Goal: Contribute content: Contribute content

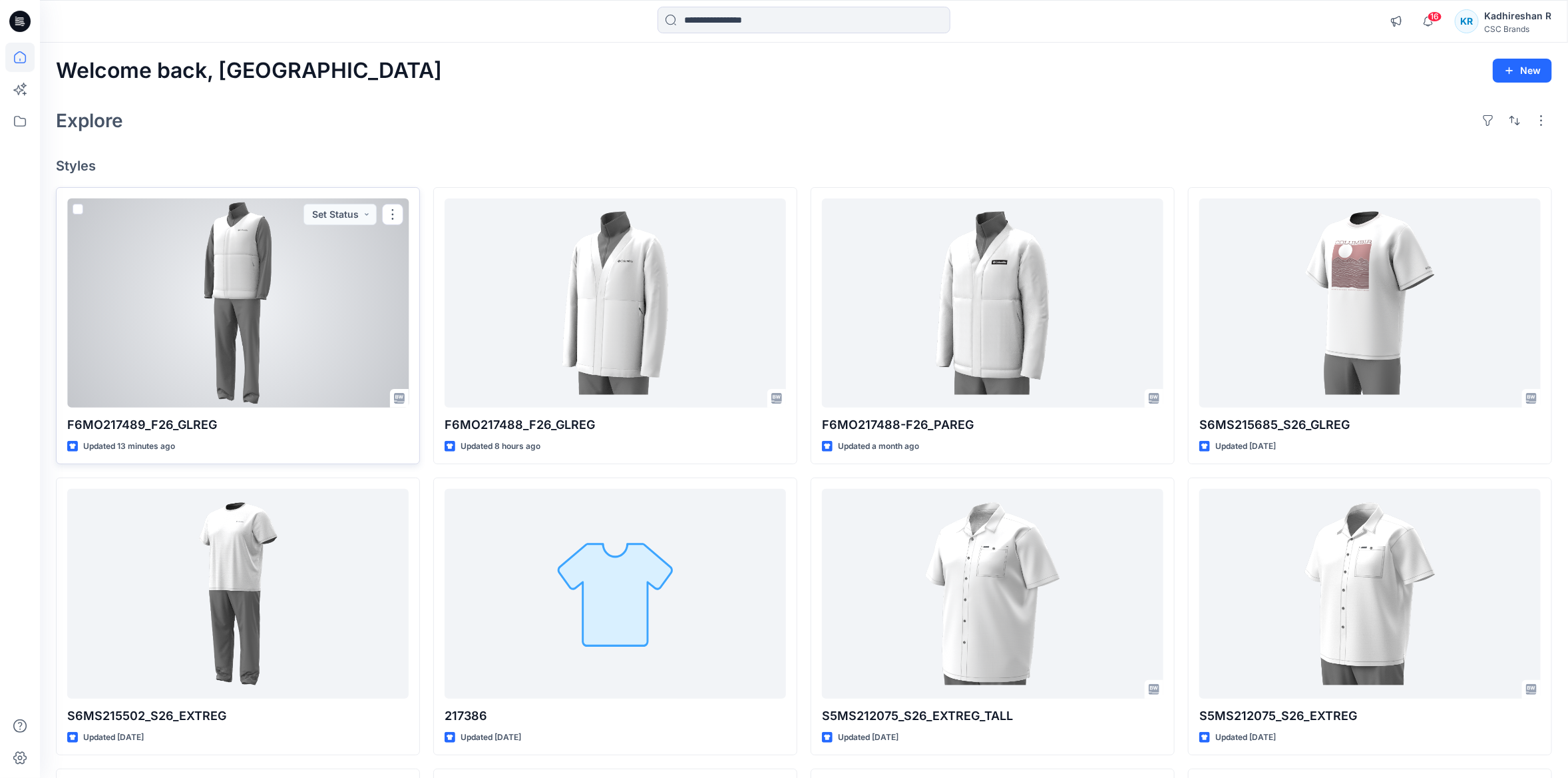
click at [199, 325] on div at bounding box center [237, 303] width 341 height 209
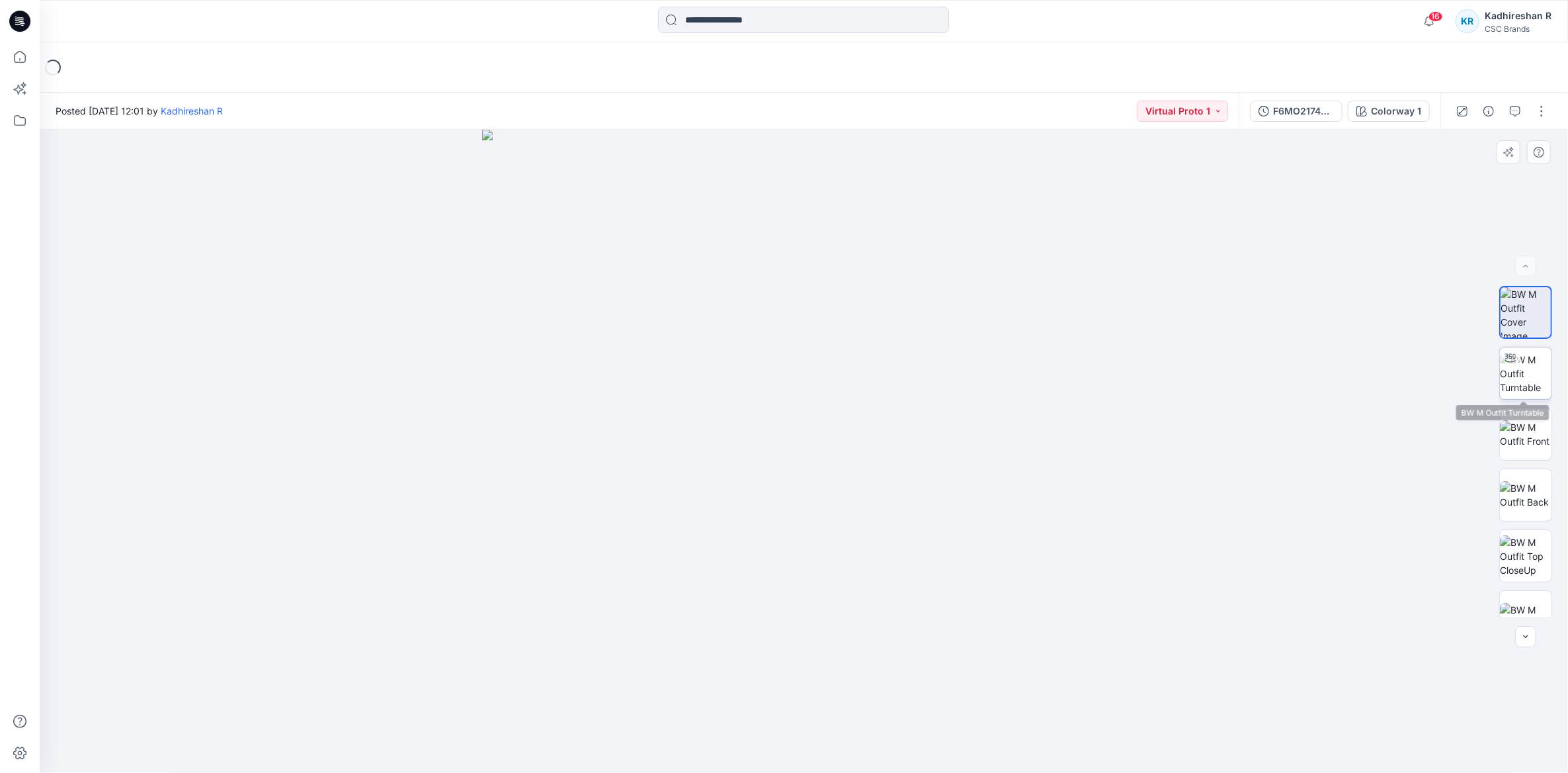
click at [1522, 387] on img at bounding box center [1525, 374] width 52 height 42
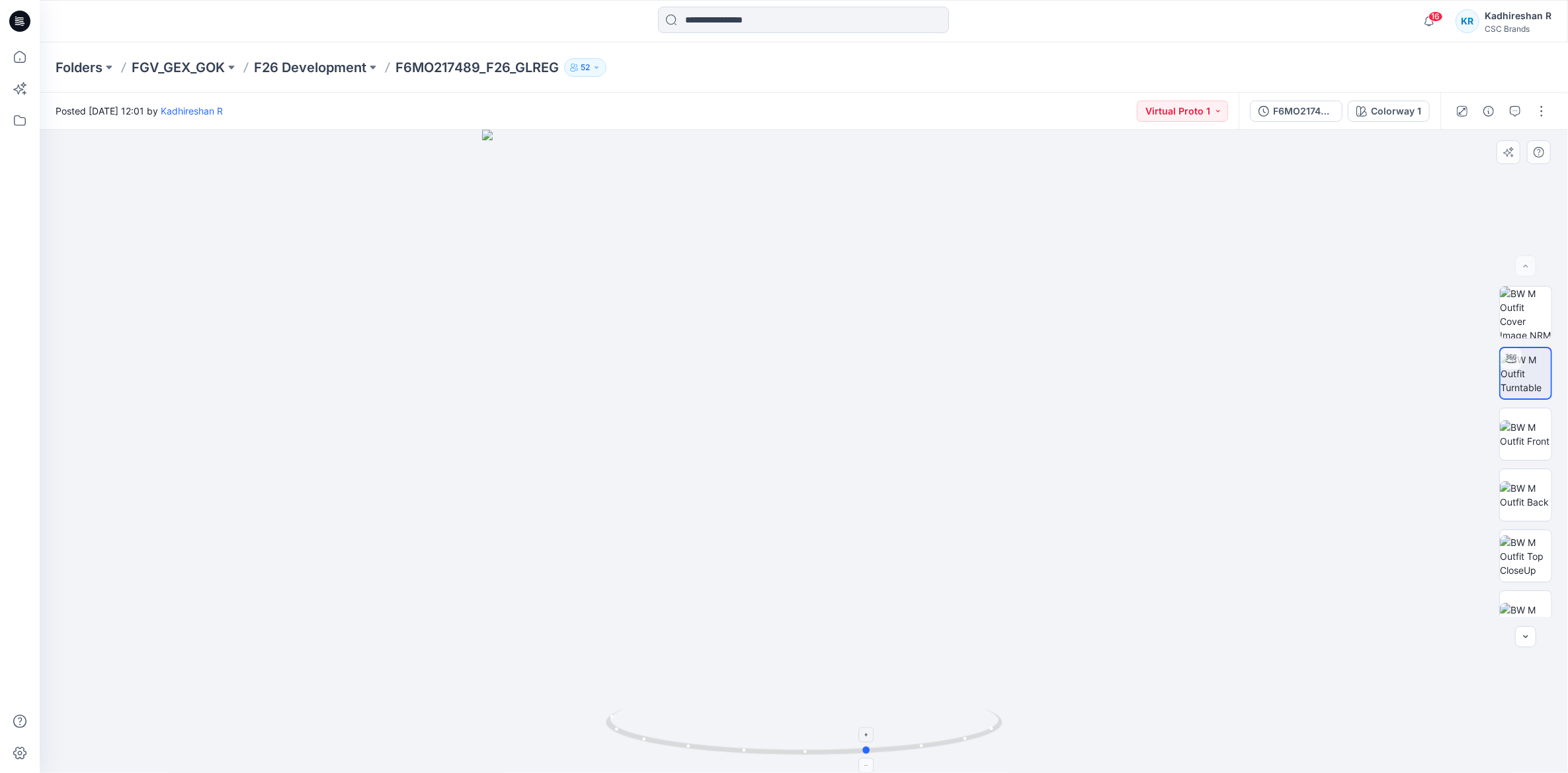
drag, startPoint x: 967, startPoint y: 742, endPoint x: 635, endPoint y: 748, distance: 332.1
click at [635, 748] on icon at bounding box center [806, 733] width 400 height 50
click at [1374, 111] on div "Colorway 1" at bounding box center [1395, 111] width 50 height 15
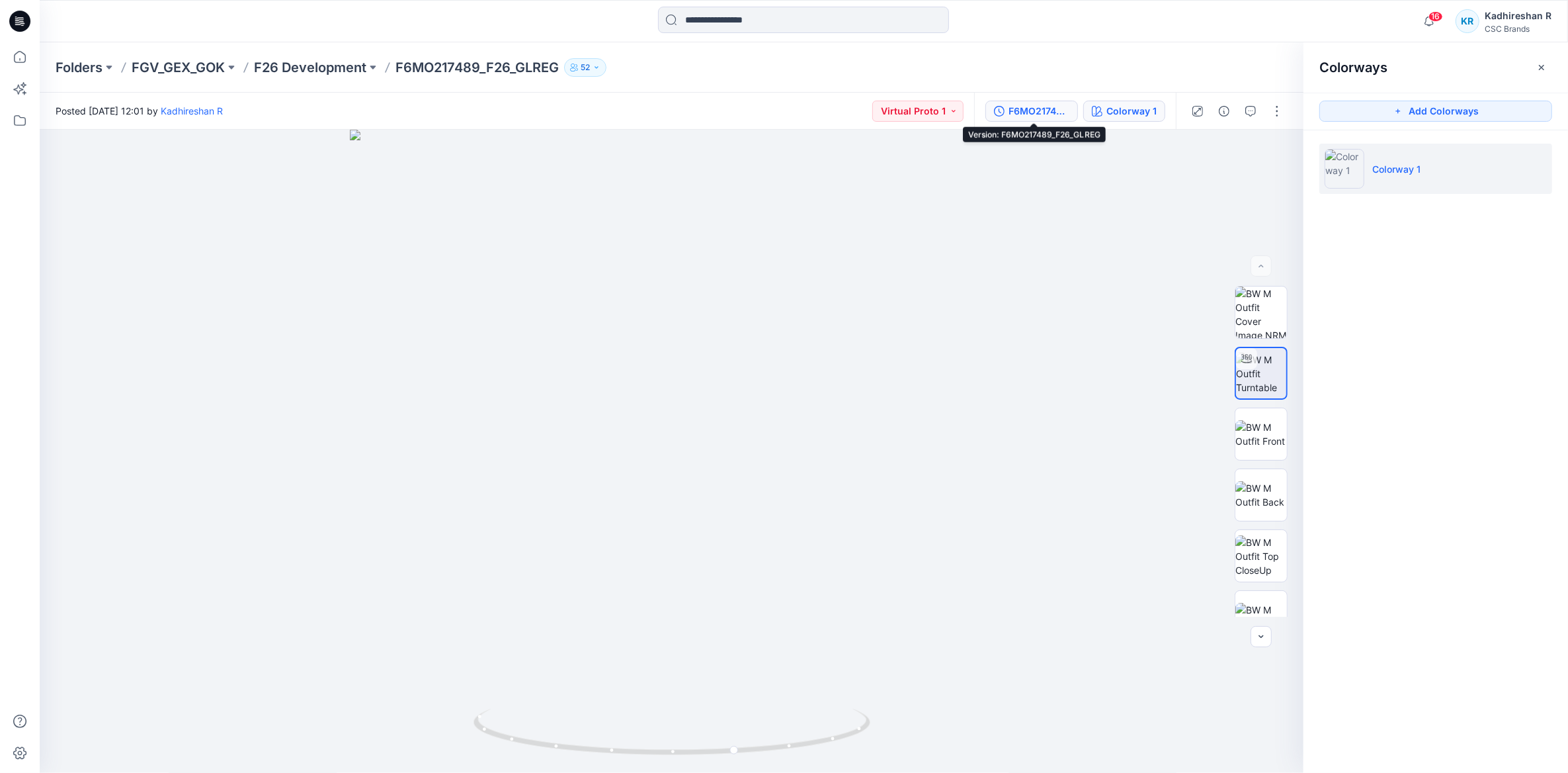
click at [1034, 105] on div "F6MO217489_F26_GLREG" at bounding box center [1039, 111] width 61 height 15
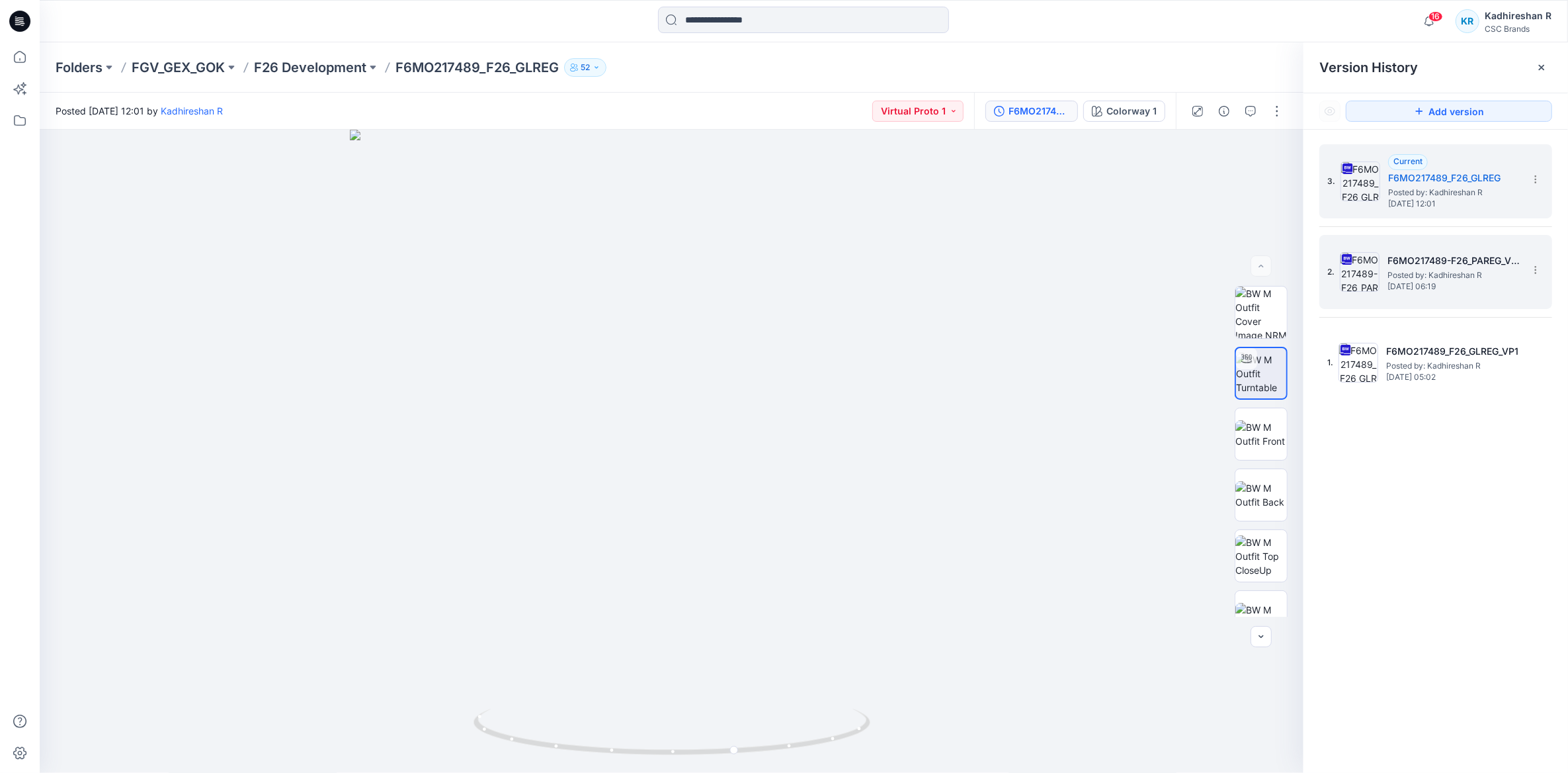
click at [1385, 270] on div "2. F6MO217489-F26_PAREG_VP1 Posted by: Kadhireshan R Saturday, July 26, 2025 06…" at bounding box center [1426, 272] width 198 height 64
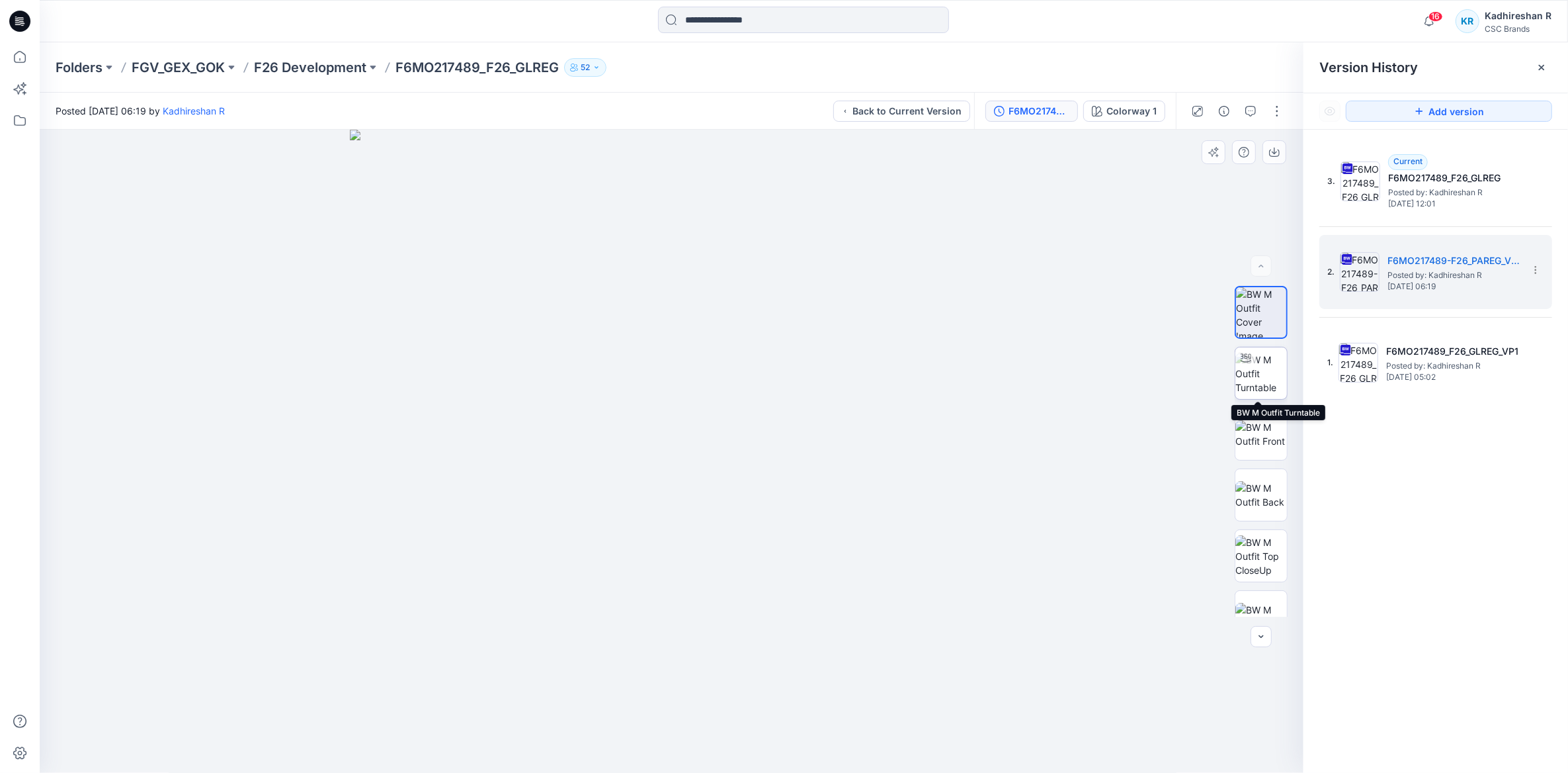
click at [1244, 376] on img at bounding box center [1261, 374] width 52 height 42
drag, startPoint x: 771, startPoint y: 754, endPoint x: 762, endPoint y: 764, distance: 13.5
click at [762, 764] on div at bounding box center [672, 451] width 1263 height 643
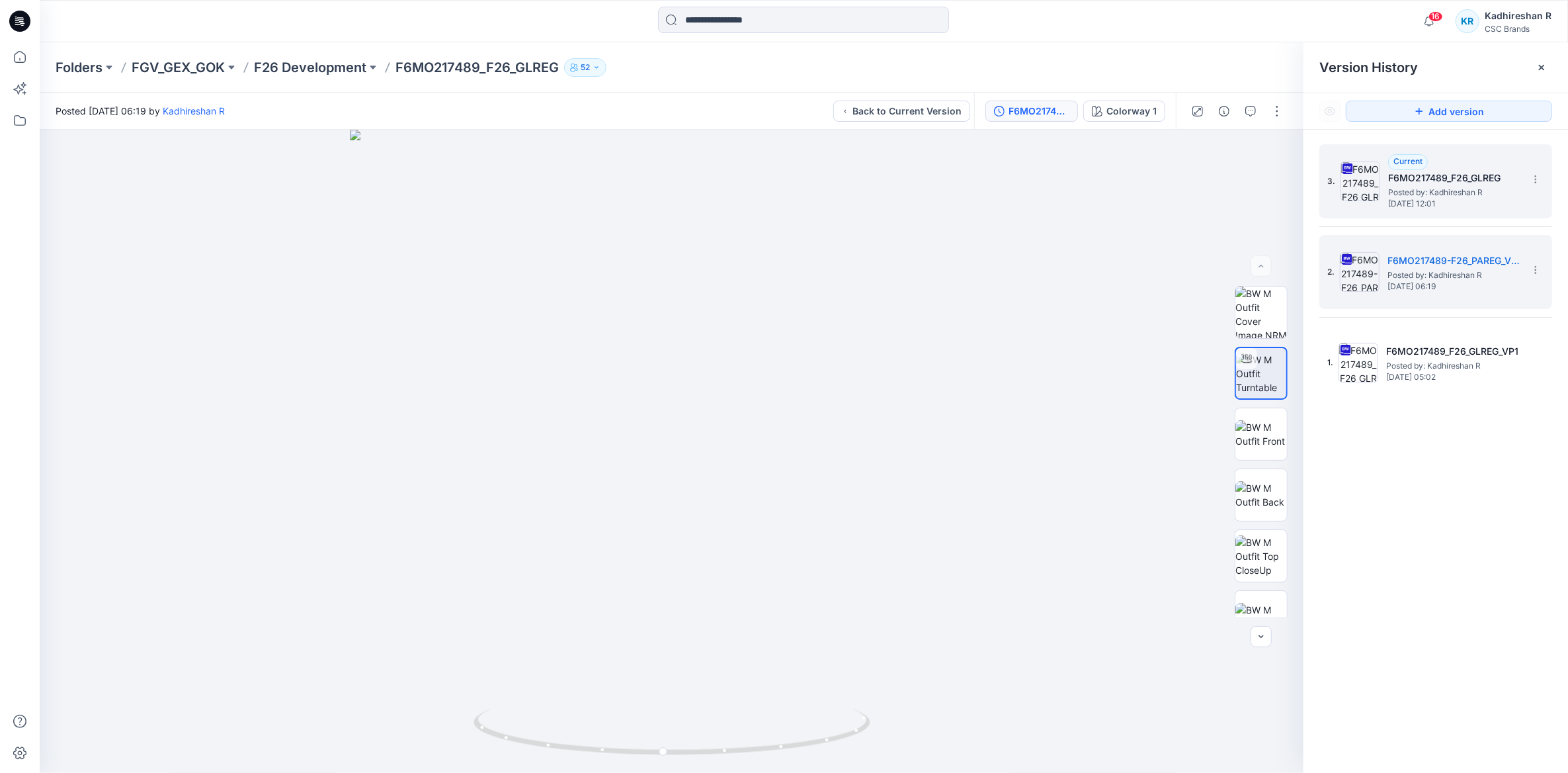
click at [1377, 178] on img at bounding box center [1361, 182] width 40 height 40
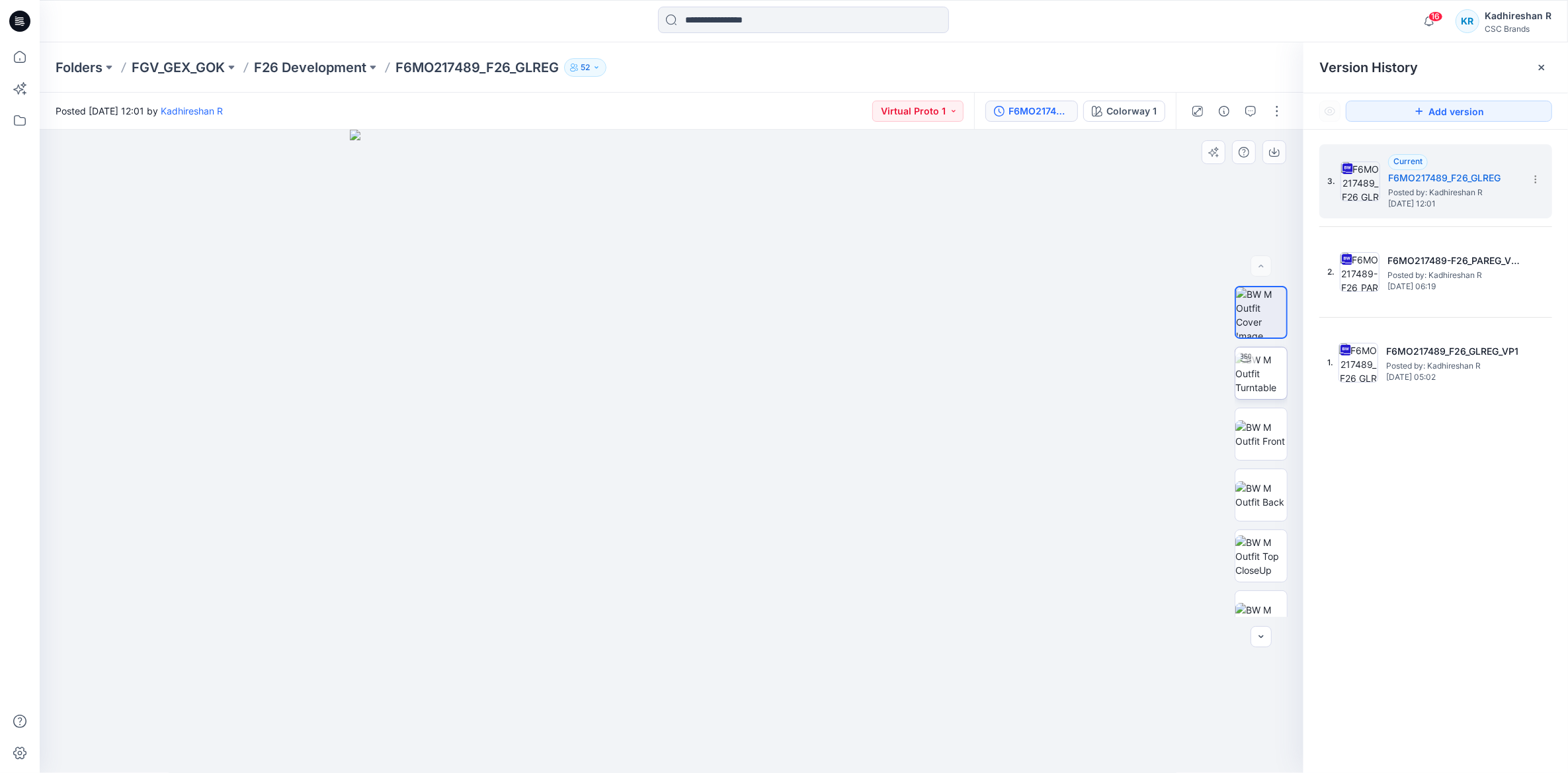
click at [1257, 356] on img at bounding box center [1261, 374] width 52 height 42
drag, startPoint x: 829, startPoint y: 728, endPoint x: 484, endPoint y: 722, distance: 345.1
click at [484, 722] on icon at bounding box center [674, 733] width 400 height 50
click at [945, 334] on div at bounding box center [672, 451] width 1263 height 643
click at [1543, 69] on icon at bounding box center [1542, 67] width 11 height 11
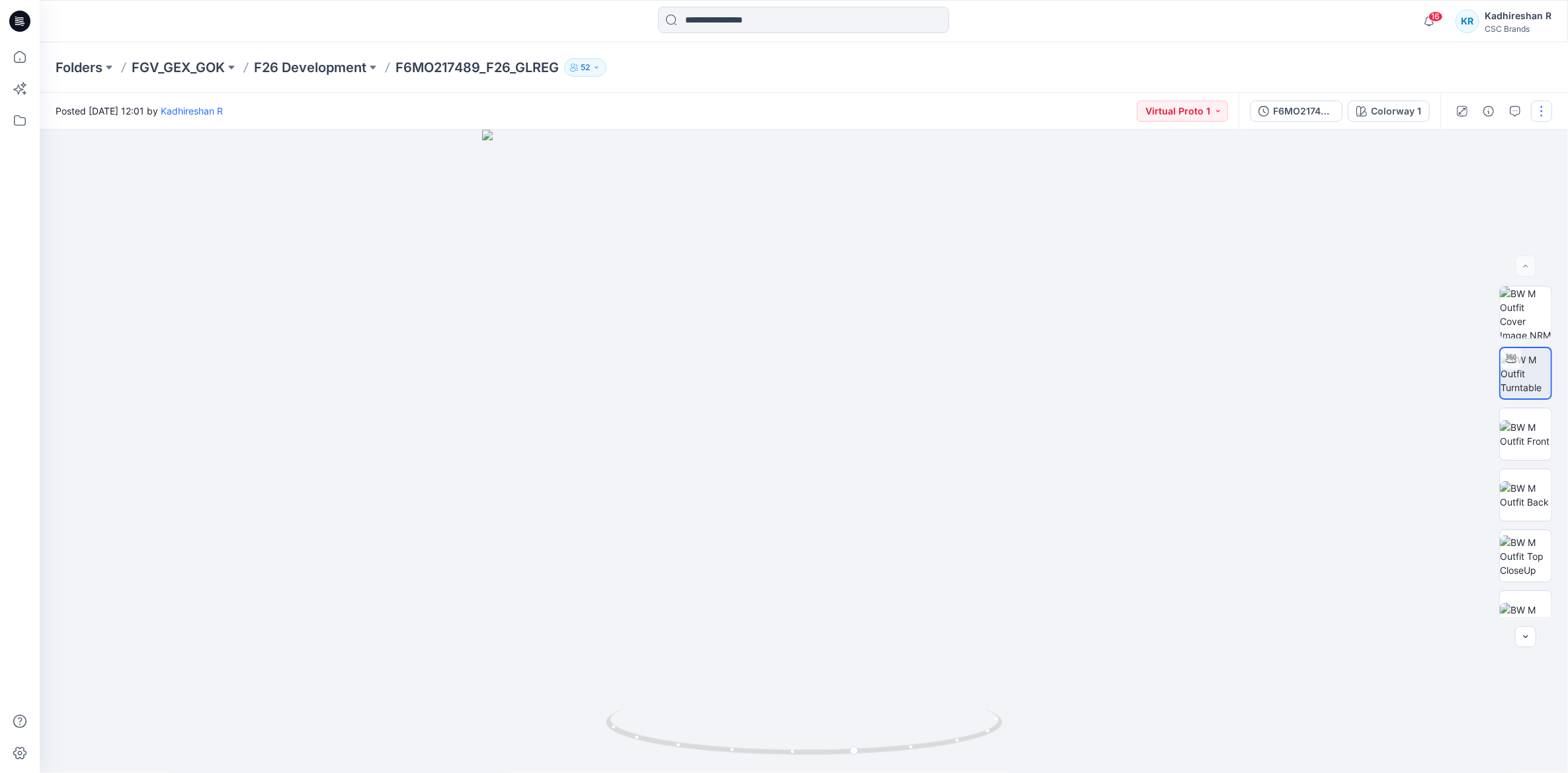
click at [1543, 104] on button "button" at bounding box center [1541, 111] width 21 height 21
click at [1463, 183] on p "Edit" at bounding box center [1457, 178] width 16 height 14
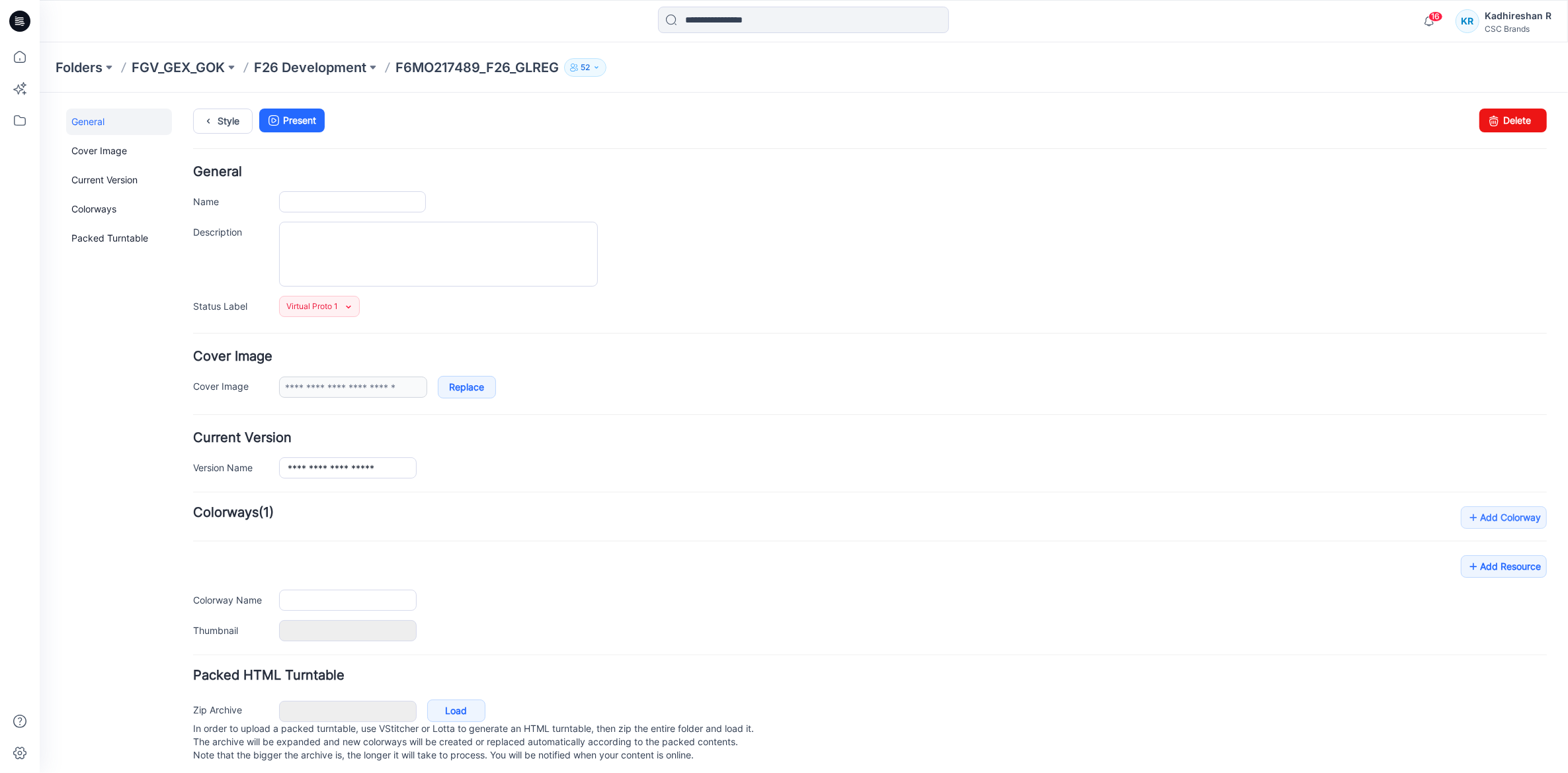
type input "**********"
type textarea "**********"
type input "**********"
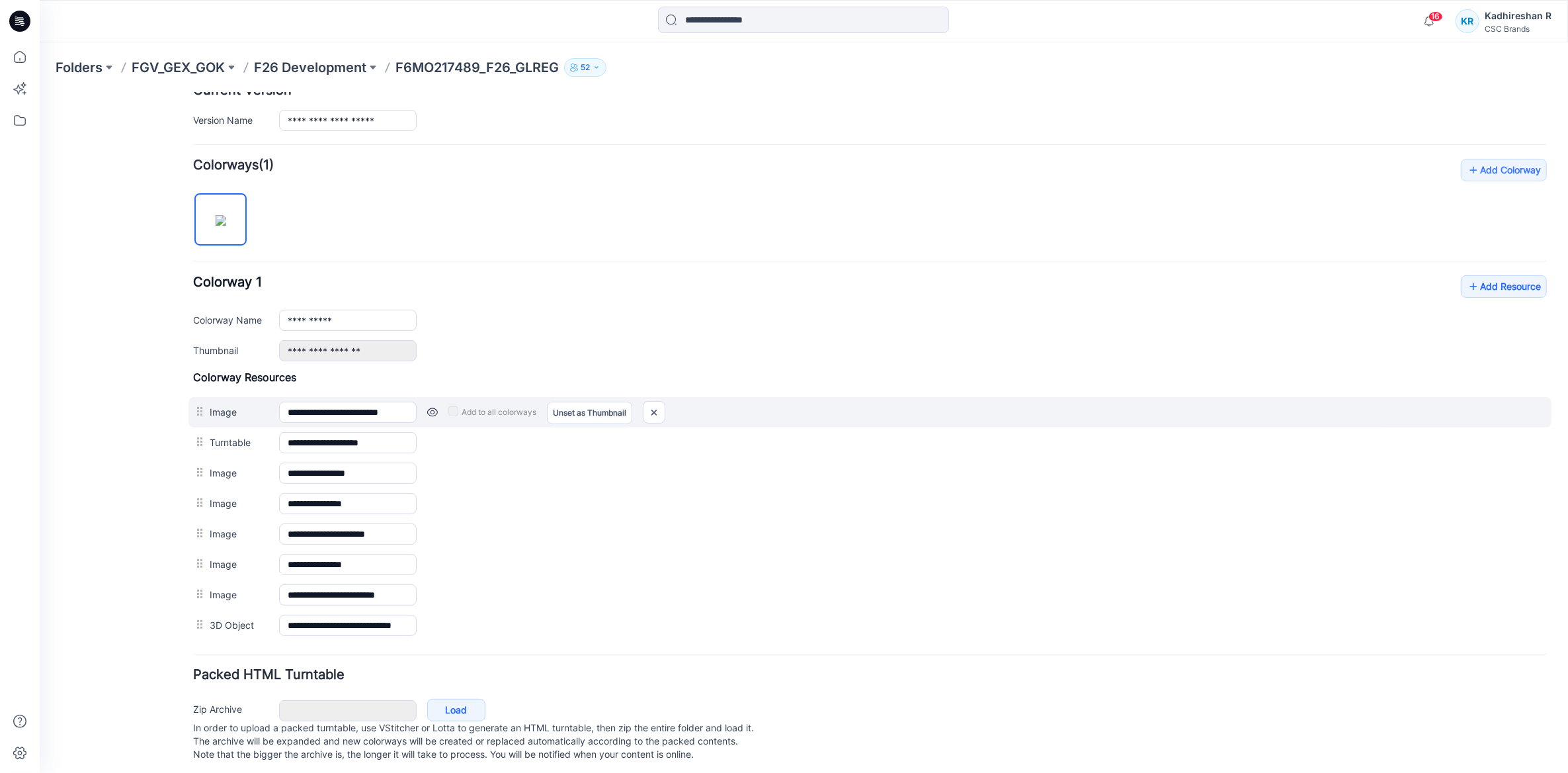
scroll to position [365, 0]
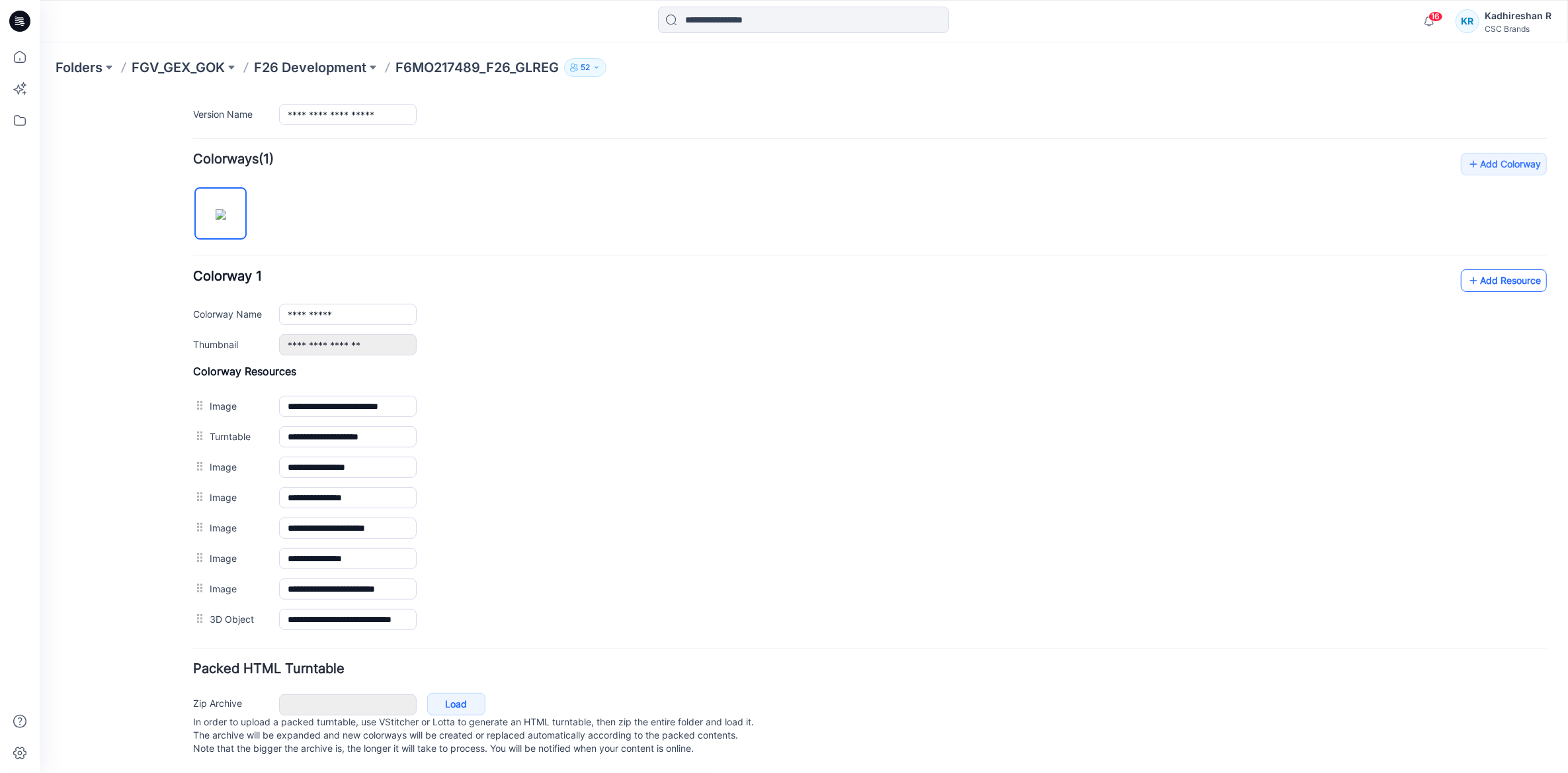
click at [1472, 272] on link "Add Resource" at bounding box center [1503, 279] width 86 height 23
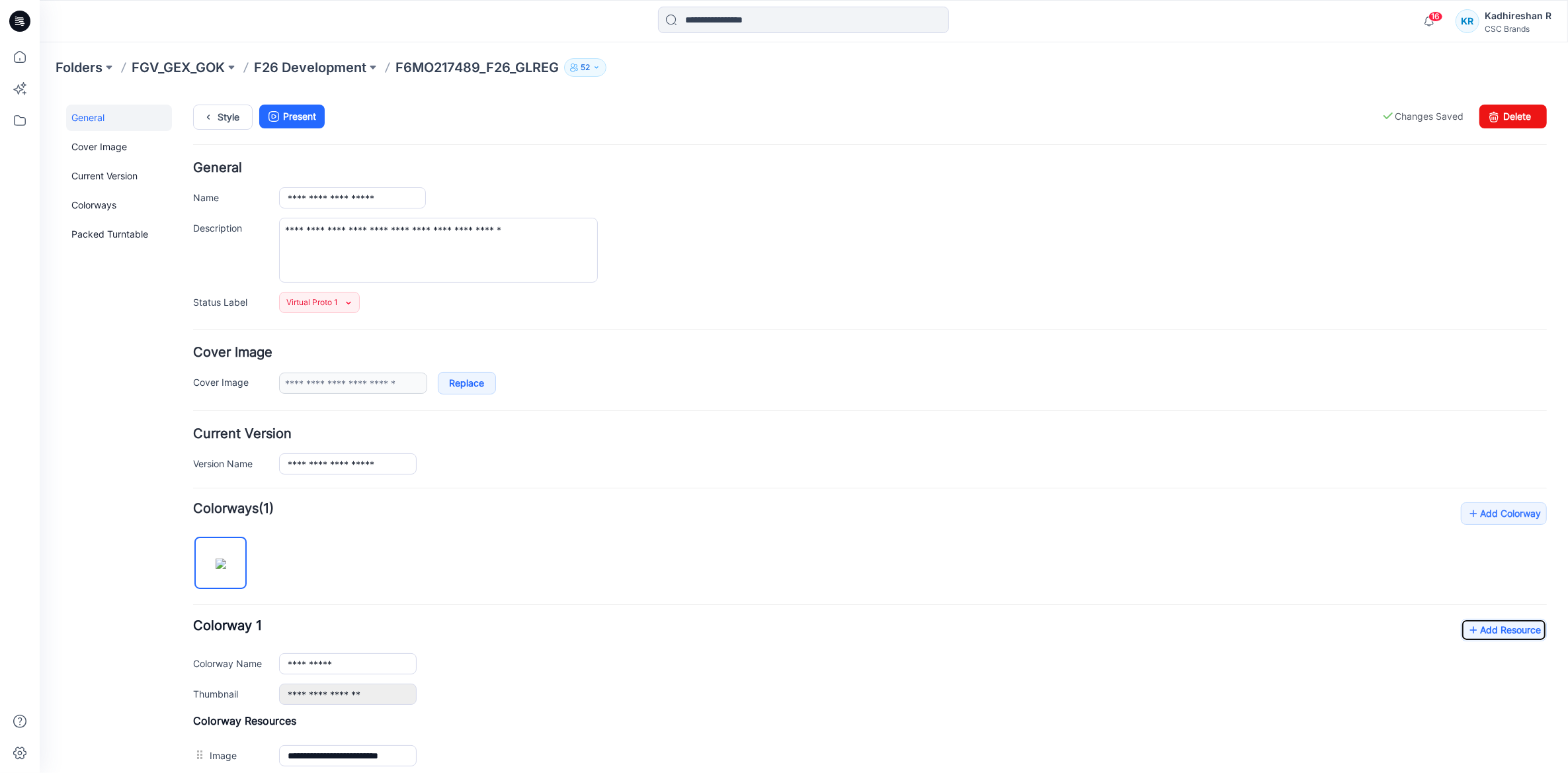
scroll to position [0, 0]
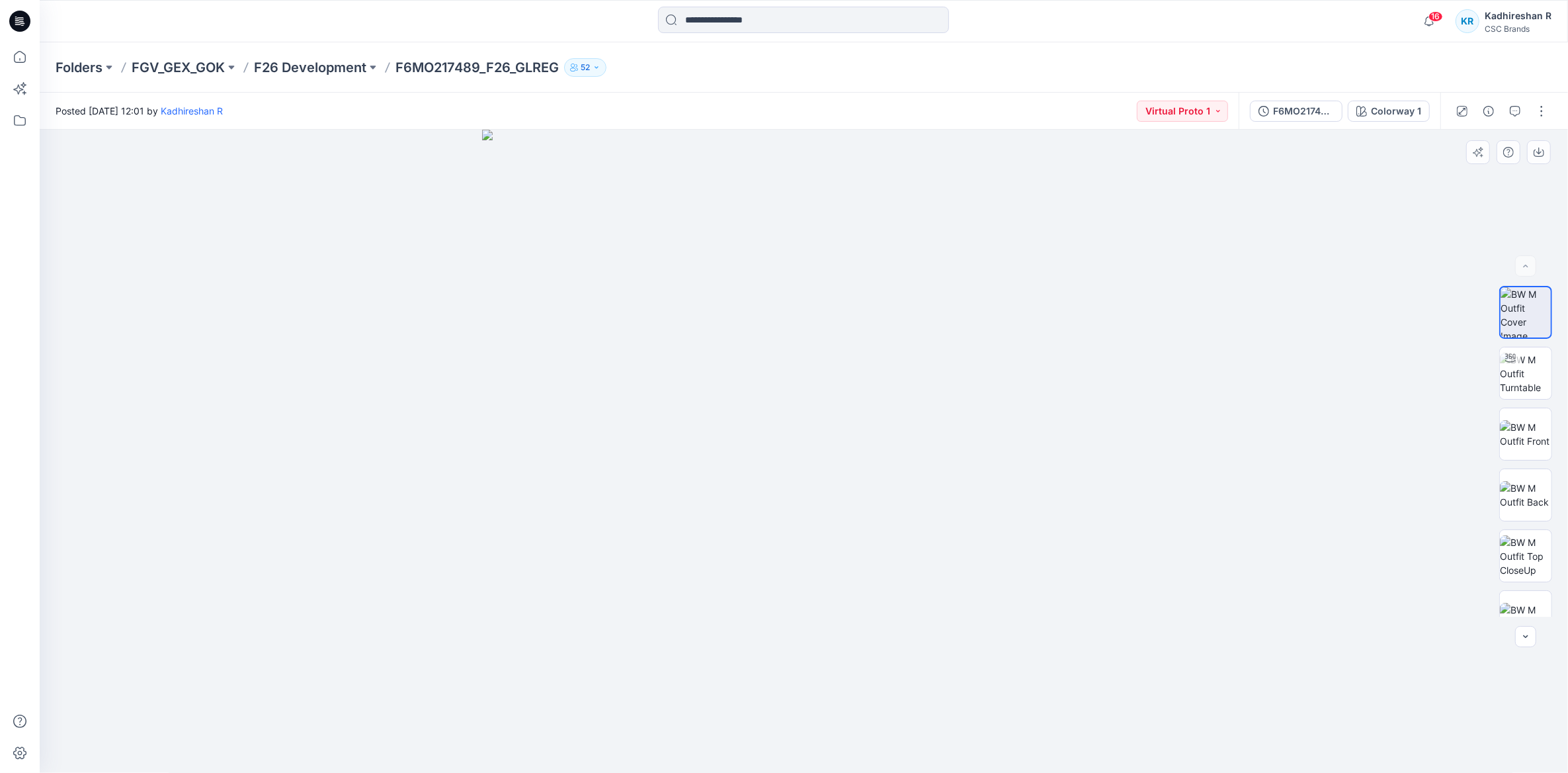
click at [619, 193] on img at bounding box center [804, 452] width 644 height 644
click at [22, 59] on icon at bounding box center [20, 57] width 29 height 29
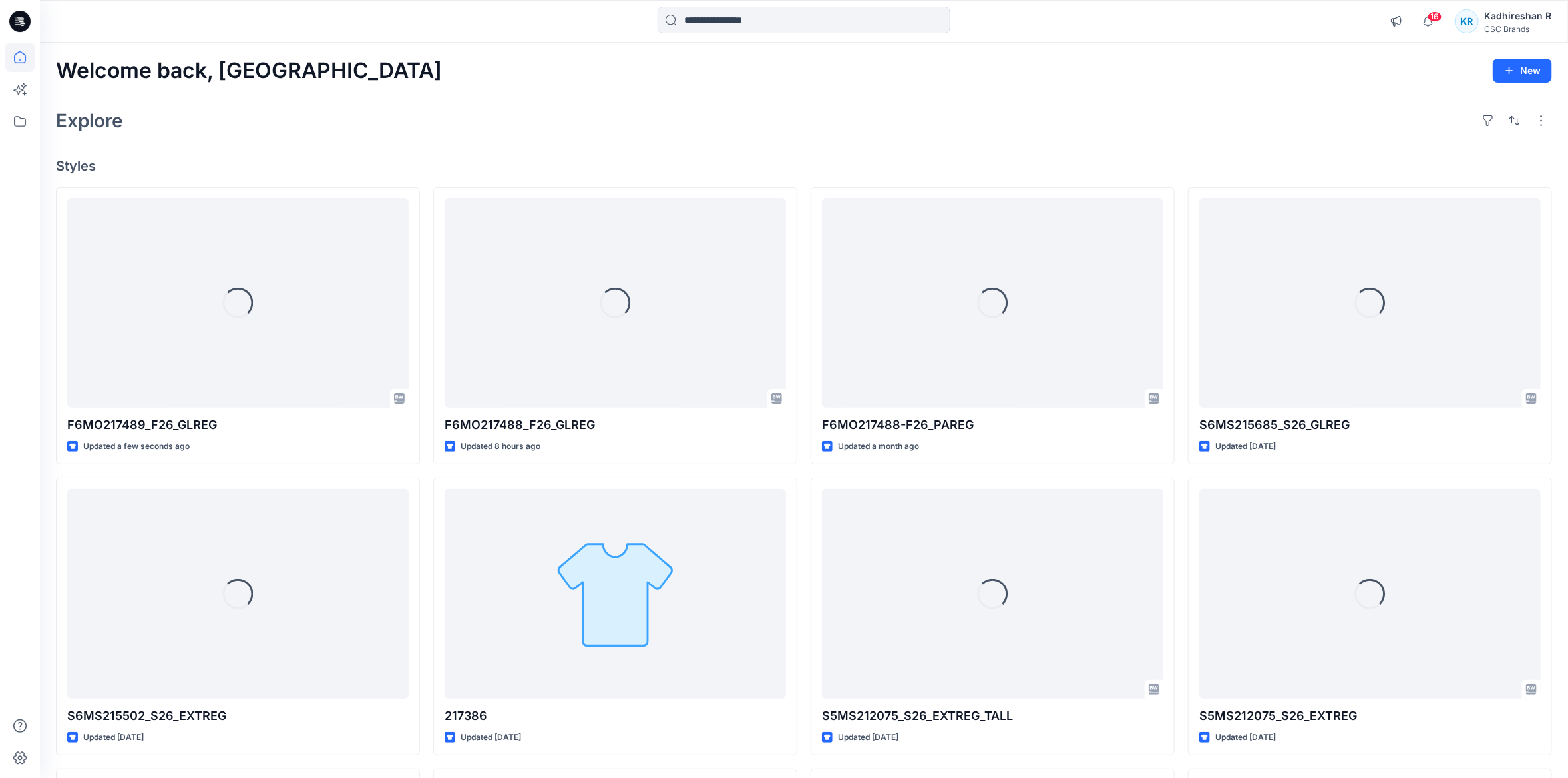
click at [484, 127] on div "Explore" at bounding box center [804, 120] width 1497 height 32
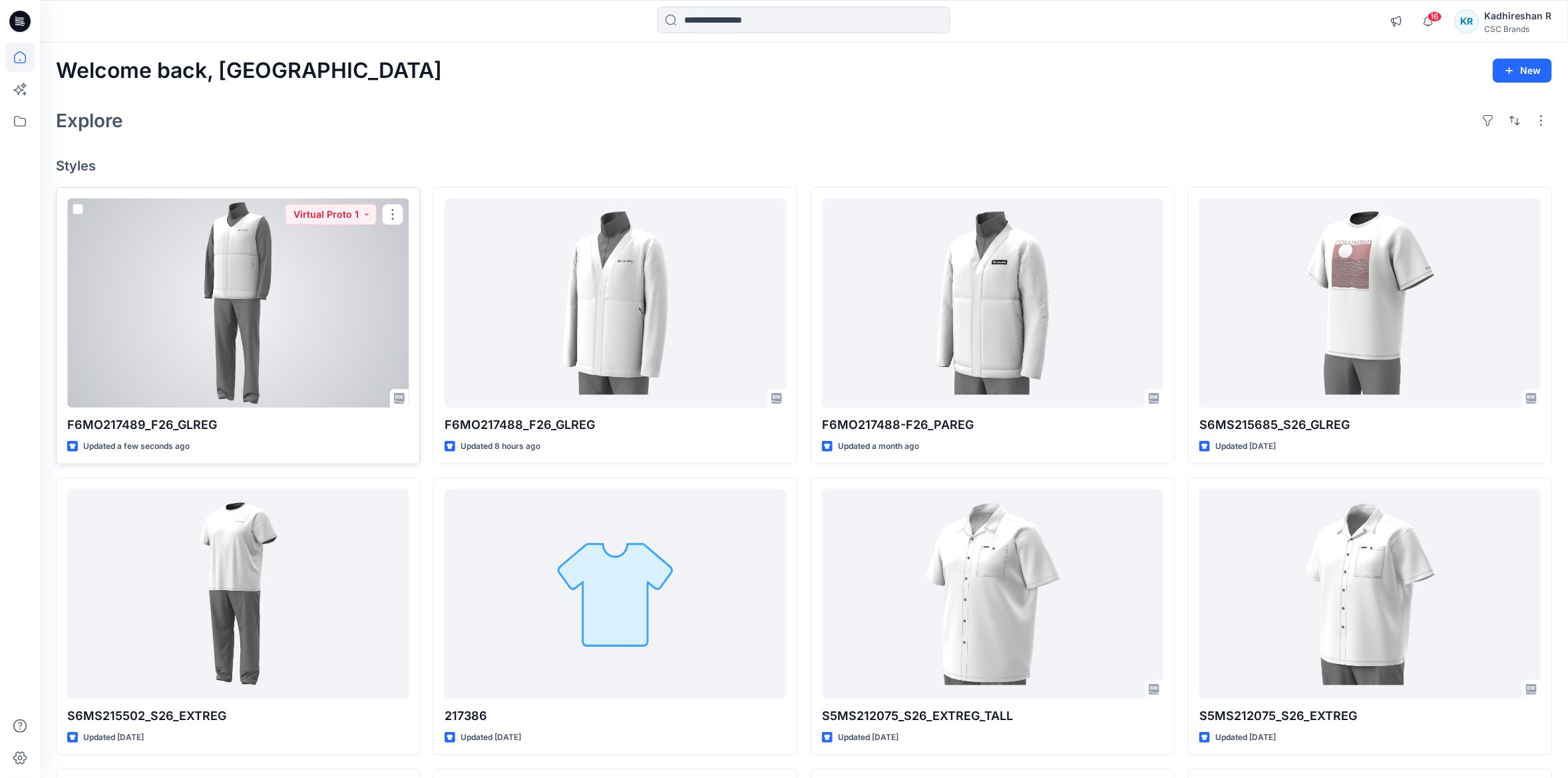
click at [221, 362] on div at bounding box center [237, 303] width 341 height 209
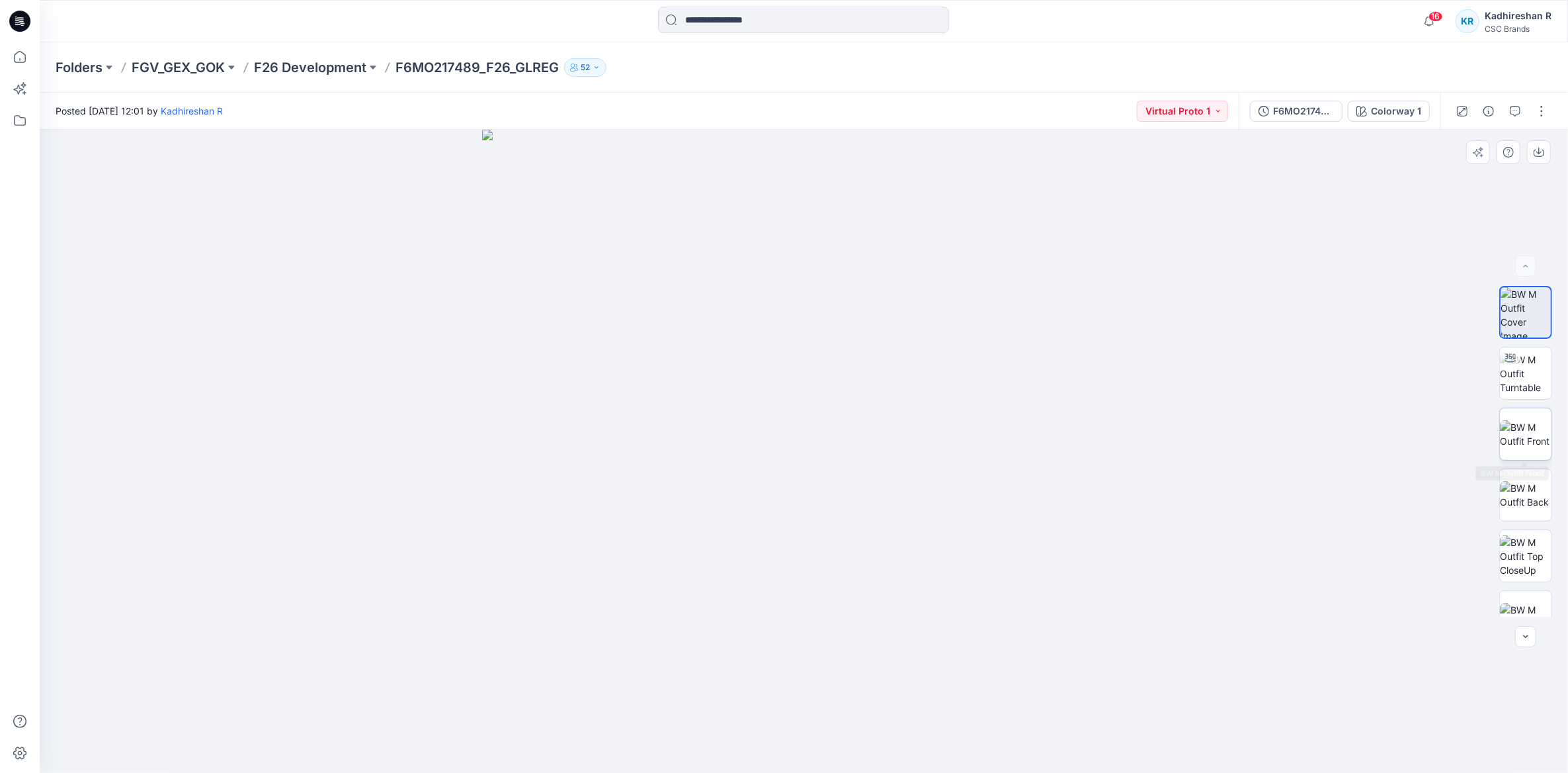
scroll to position [208, 0]
click at [1536, 362] on img at bounding box center [1525, 347] width 52 height 42
